Goal: Task Accomplishment & Management: Complete application form

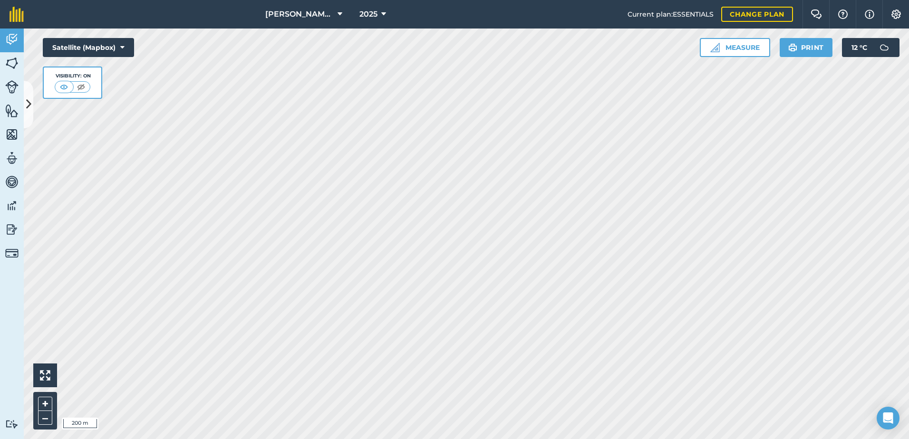
click at [457, 439] on html "[PERSON_NAME] ASAHI PADDOCKS 2025 Current plan : ESSENTIALS Change plan Farm Ch…" at bounding box center [454, 219] width 909 height 439
click at [27, 103] on icon at bounding box center [28, 104] width 5 height 17
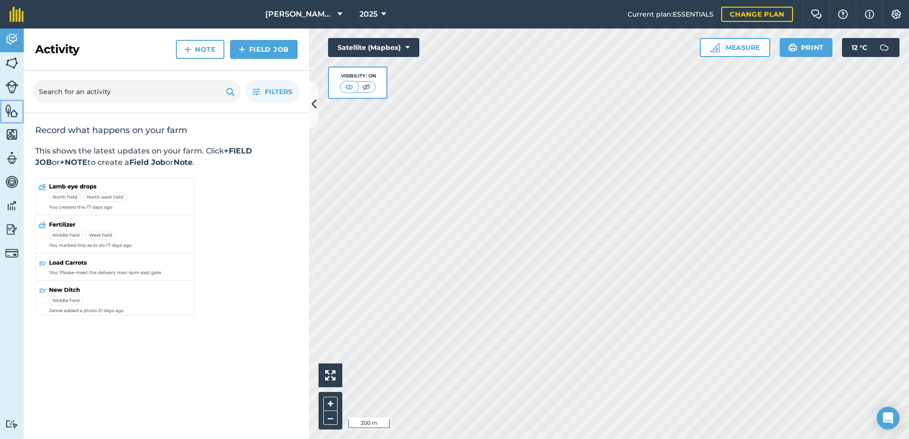
click at [8, 112] on img at bounding box center [11, 111] width 13 height 14
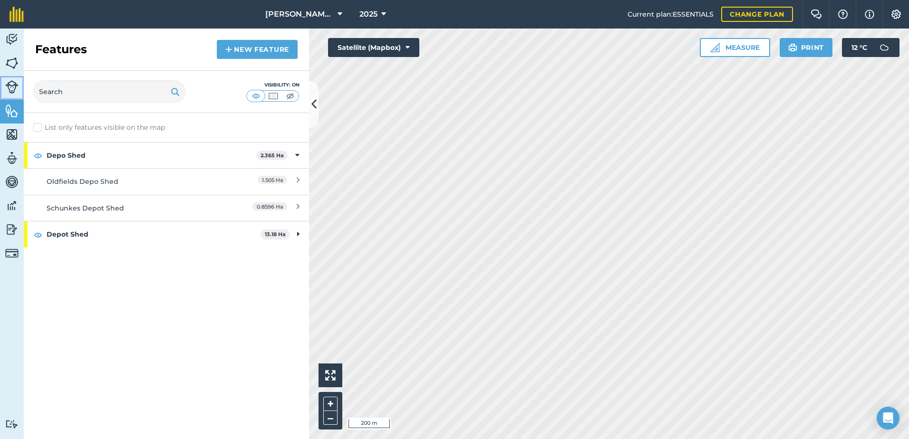
click at [15, 87] on img at bounding box center [11, 86] width 13 height 13
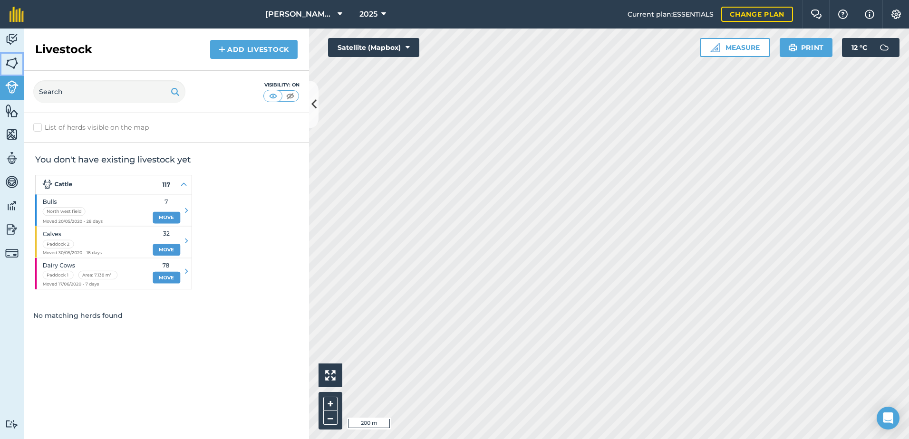
click at [13, 65] on img at bounding box center [11, 63] width 13 height 14
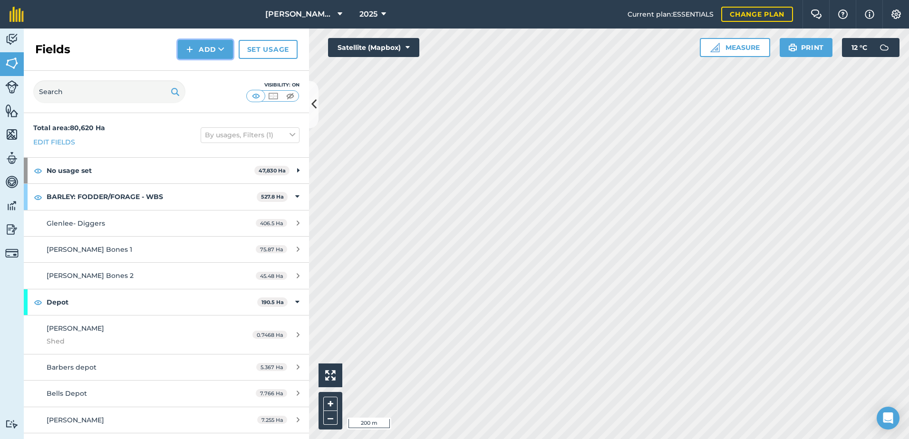
click at [215, 52] on button "Add" at bounding box center [205, 49] width 55 height 19
click at [197, 71] on link "Draw" at bounding box center [205, 70] width 52 height 21
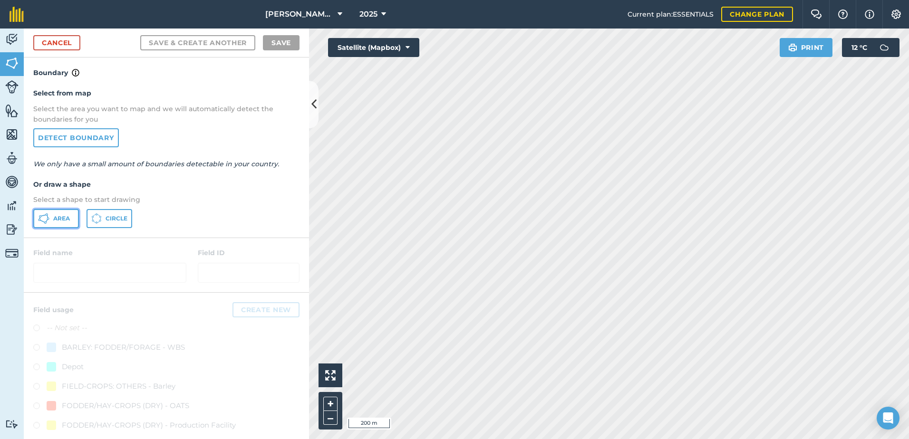
click at [72, 221] on button "Area" at bounding box center [56, 218] width 46 height 19
click at [49, 42] on link "Cancel" at bounding box center [56, 42] width 47 height 15
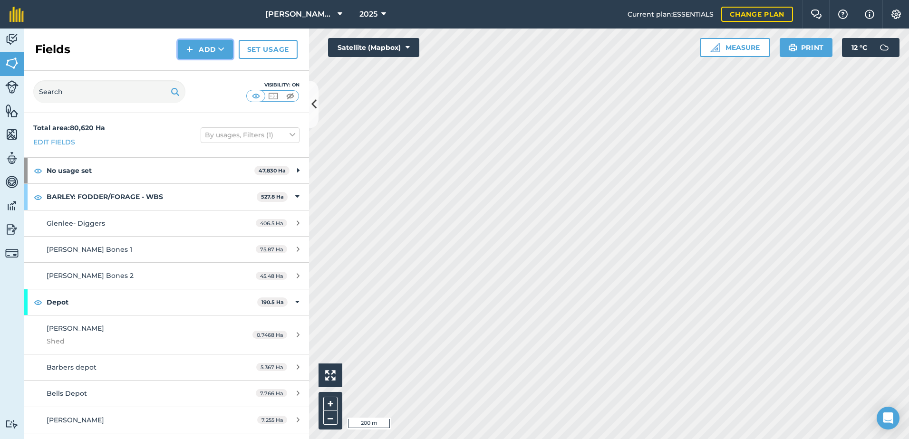
click at [206, 52] on button "Add" at bounding box center [205, 49] width 55 height 19
click at [204, 71] on link "Draw" at bounding box center [205, 70] width 52 height 21
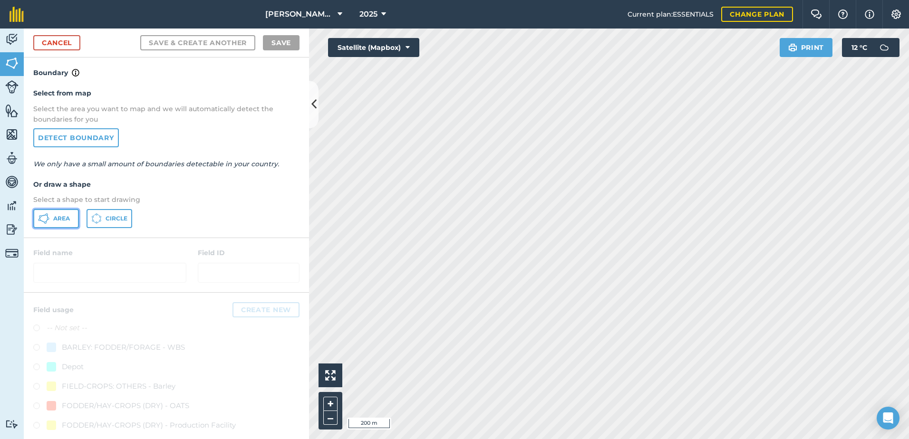
click at [58, 215] on span "Area" at bounding box center [61, 219] width 17 height 8
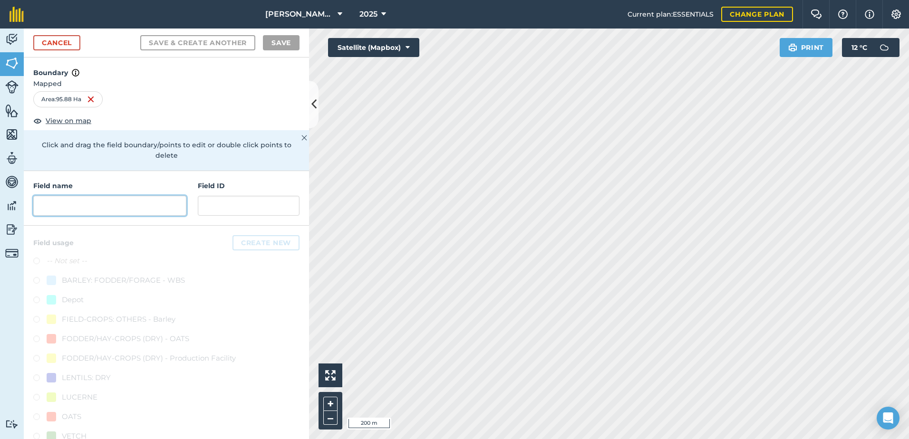
click at [53, 205] on input "text" at bounding box center [109, 206] width 153 height 20
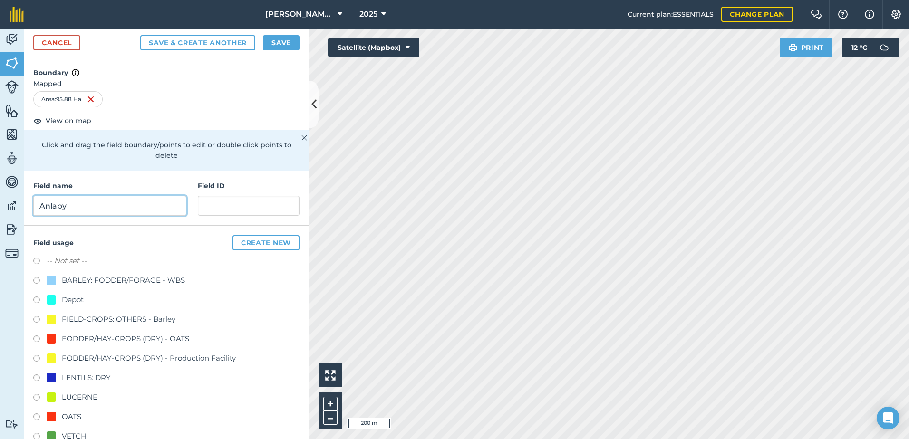
type input "Anlaby"
click at [220, 209] on input "text" at bounding box center [249, 206] width 102 height 20
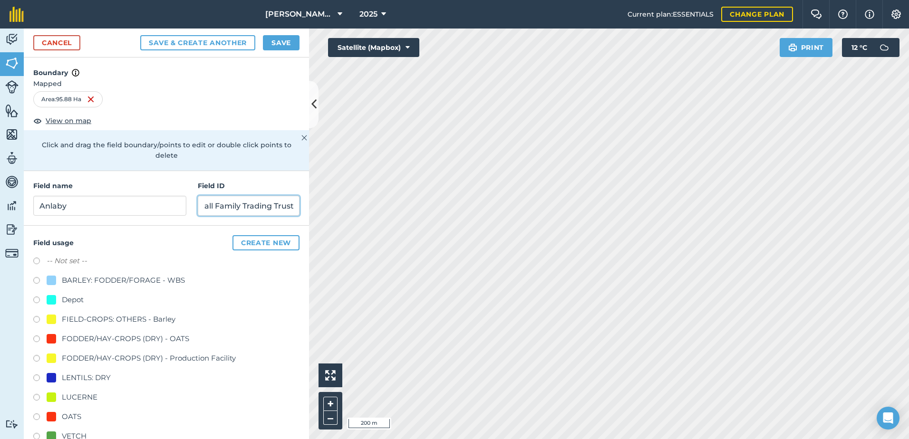
scroll to position [0, 18]
type input "Boxall Family Trading Trust"
click at [51, 417] on div at bounding box center [52, 417] width 10 height 10
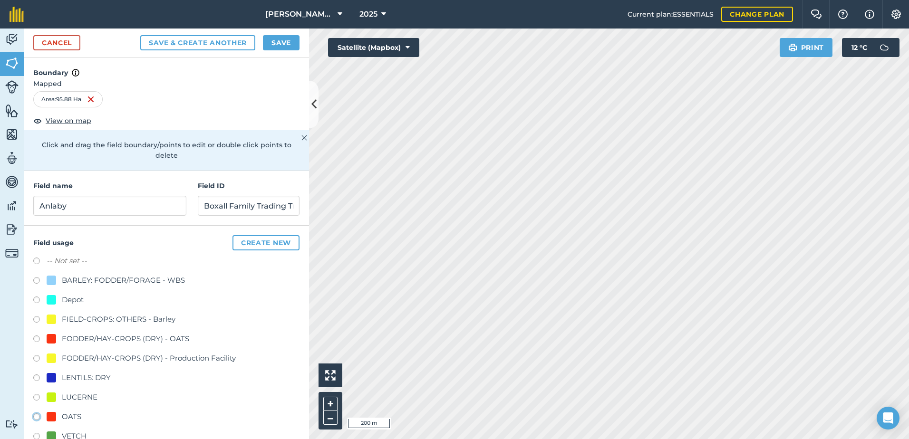
radio input "true"
click at [282, 41] on button "Save" at bounding box center [281, 42] width 37 height 15
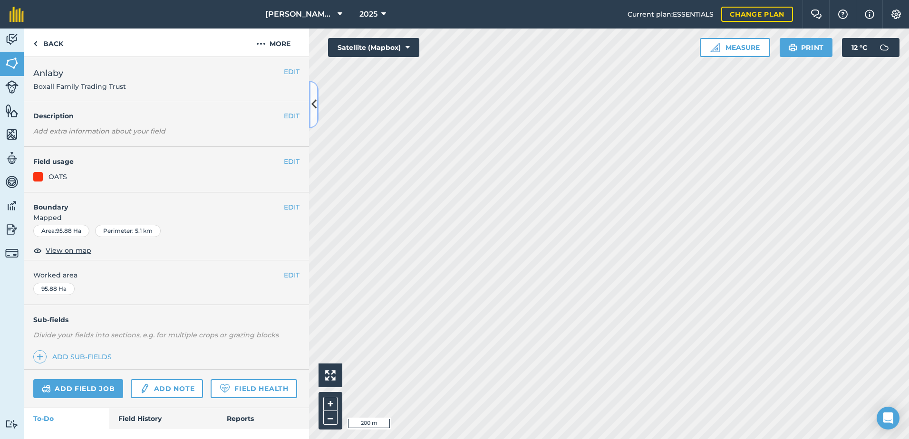
click at [312, 111] on icon at bounding box center [314, 104] width 5 height 17
